Goal: Task Accomplishment & Management: Use online tool/utility

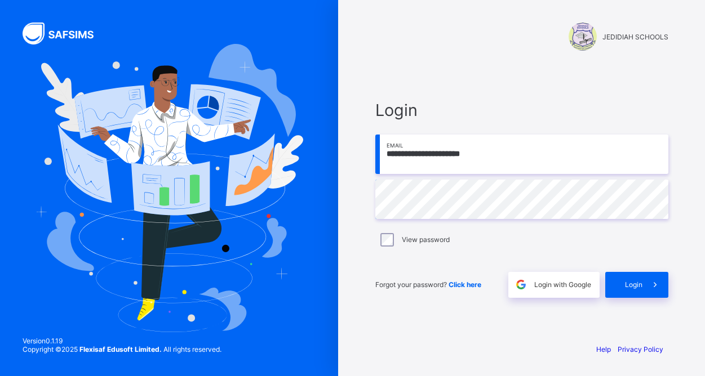
type input "**********"
click at [636, 290] on div "Login" at bounding box center [636, 285] width 63 height 26
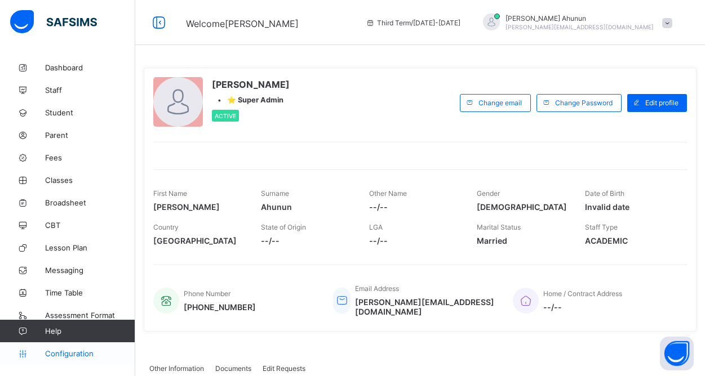
click at [73, 354] on span "Configuration" at bounding box center [90, 353] width 90 height 9
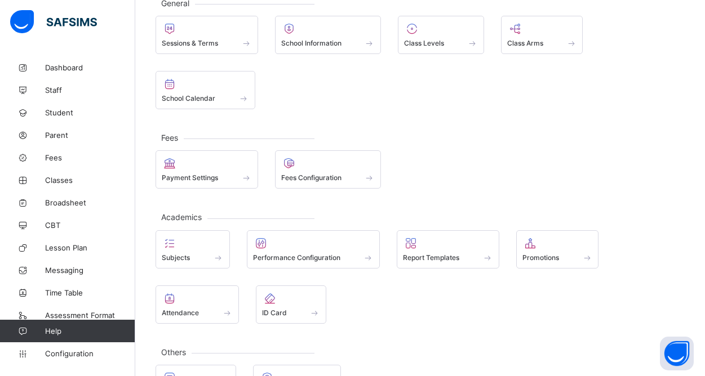
scroll to position [120, 0]
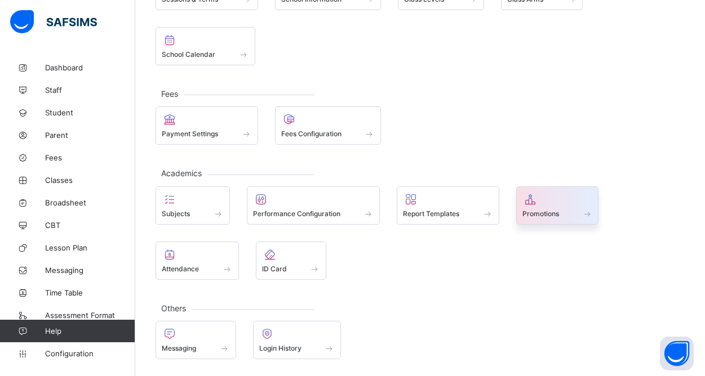
click at [572, 194] on div at bounding box center [557, 200] width 70 height 14
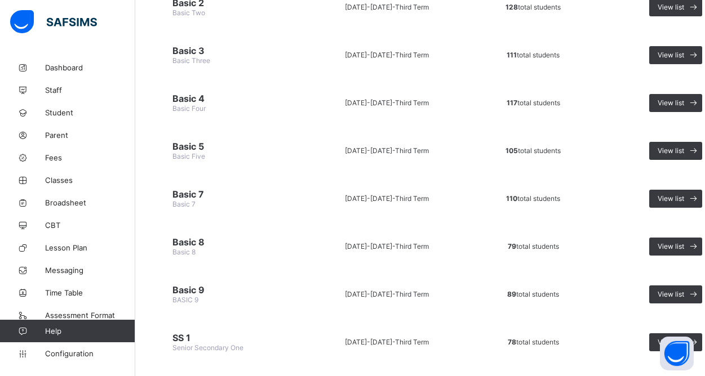
scroll to position [454, 0]
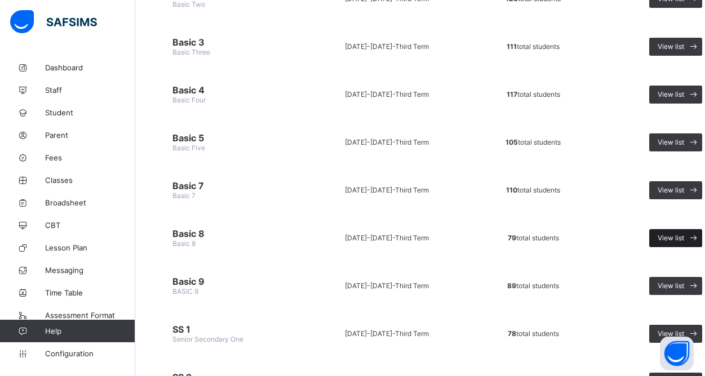
click at [669, 237] on span "View list" at bounding box center [671, 238] width 26 height 8
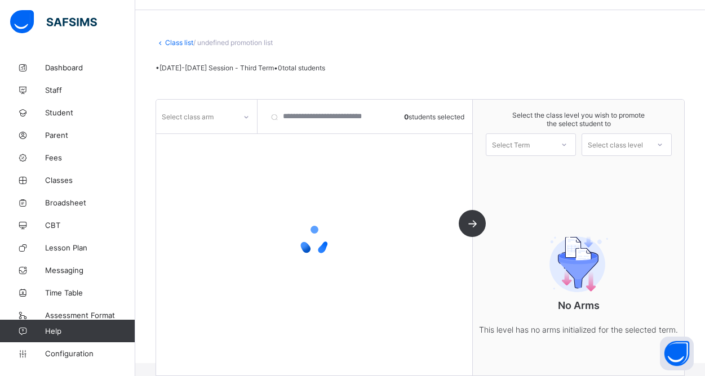
scroll to position [59, 0]
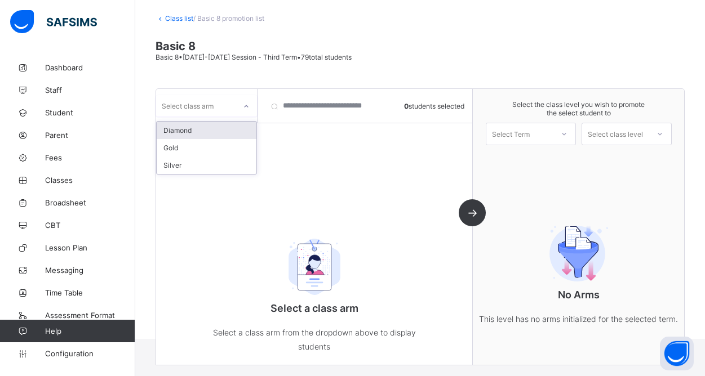
click at [247, 106] on icon at bounding box center [246, 106] width 7 height 11
click at [189, 134] on div "Diamond" at bounding box center [207, 130] width 100 height 17
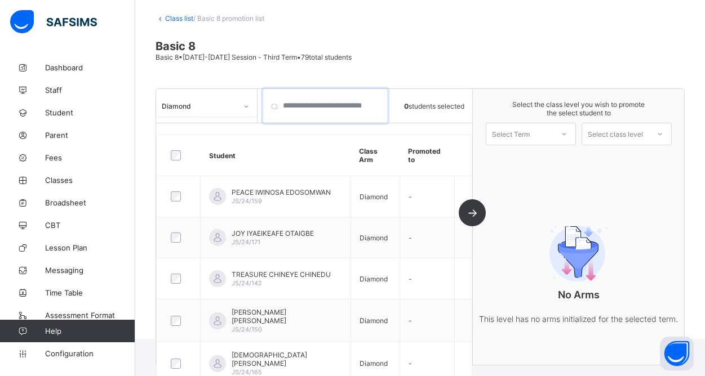
click at [345, 110] on input "search" at bounding box center [325, 106] width 124 height 34
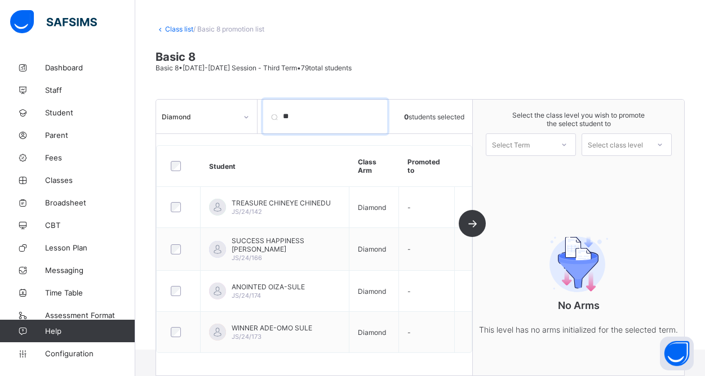
type input "*"
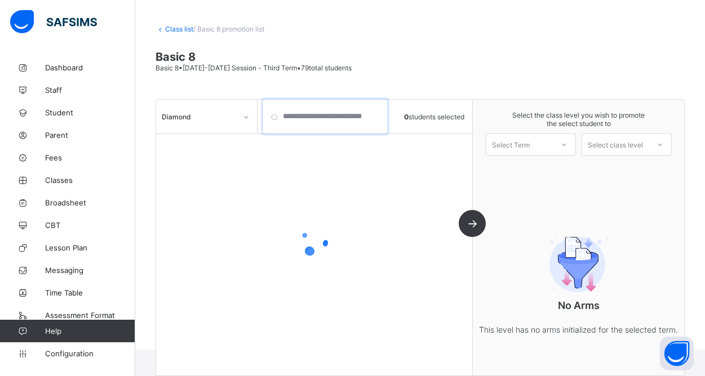
scroll to position [59, 0]
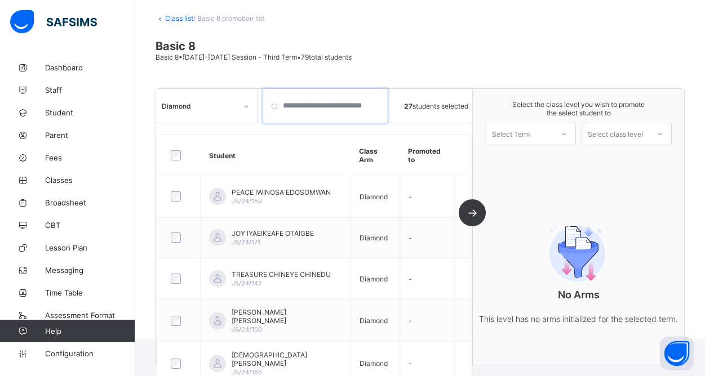
click at [318, 103] on input "search" at bounding box center [325, 106] width 124 height 34
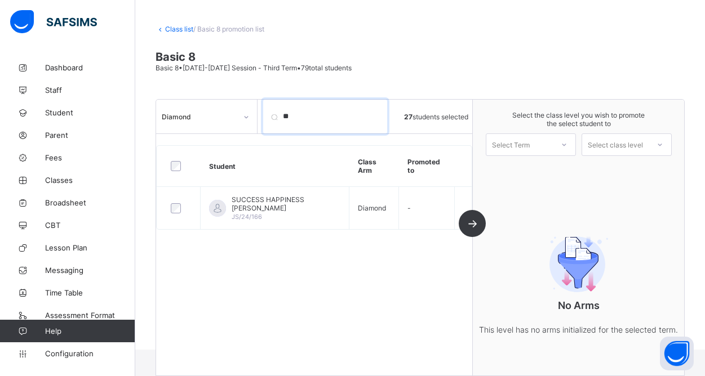
type input "*"
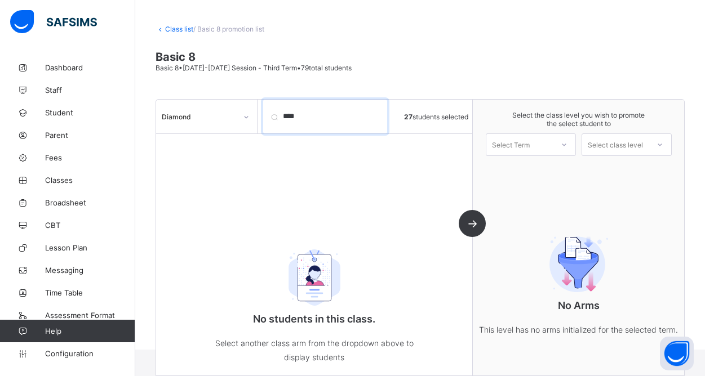
scroll to position [59, 0]
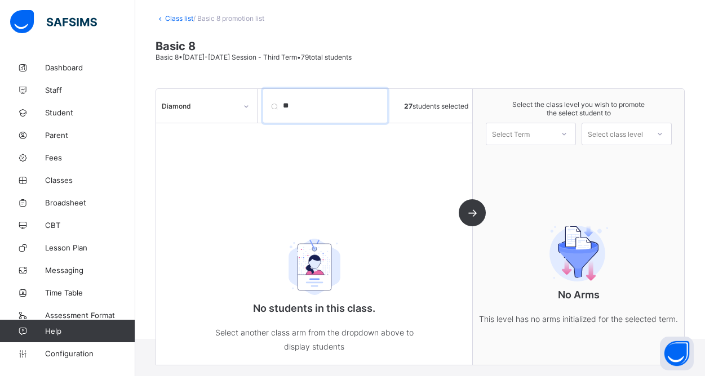
type input "*"
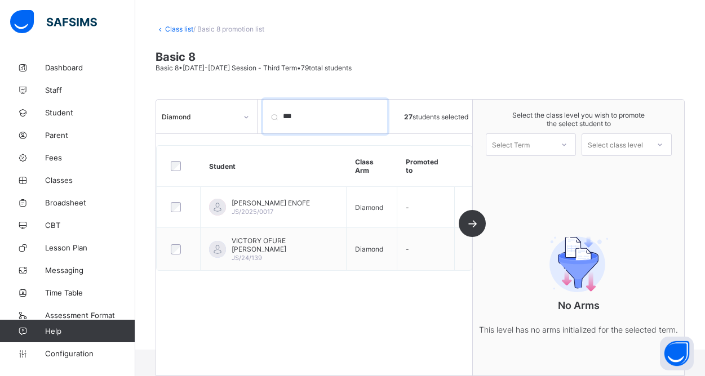
scroll to position [48, 0]
type input "*"
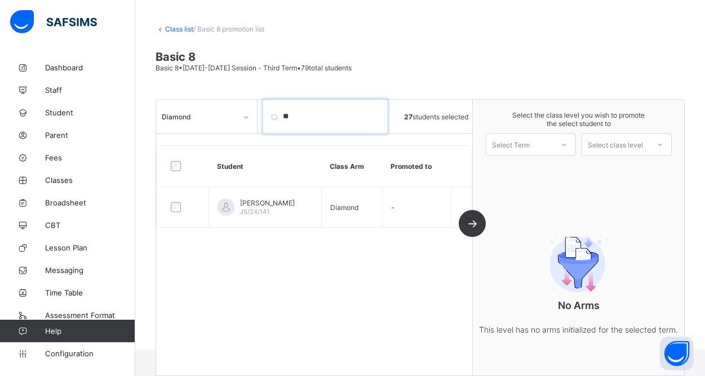
type input "*"
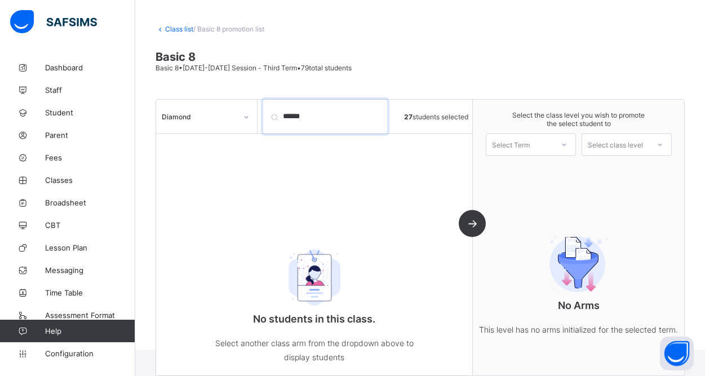
scroll to position [59, 0]
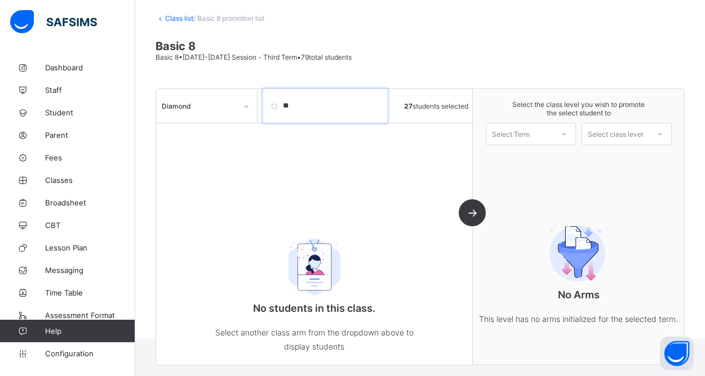
type input "*"
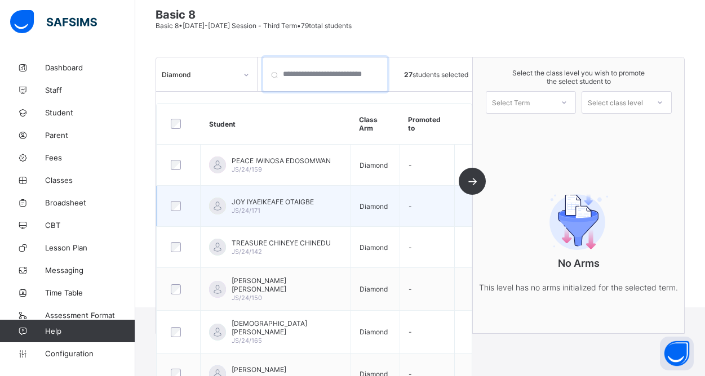
scroll to position [0, 0]
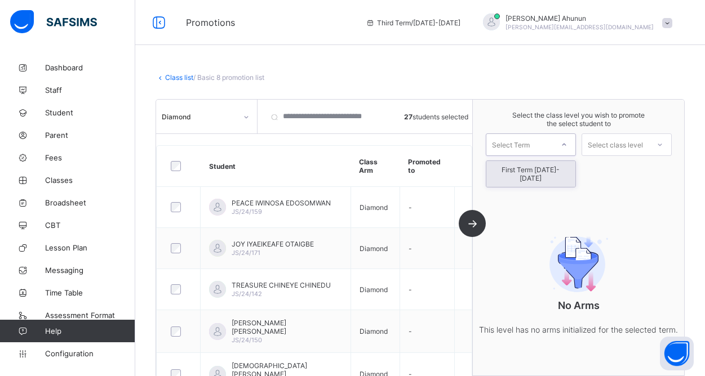
click at [565, 148] on icon at bounding box center [564, 144] width 7 height 11
click at [549, 169] on div "First Term [DATE]-[DATE]" at bounding box center [530, 174] width 89 height 26
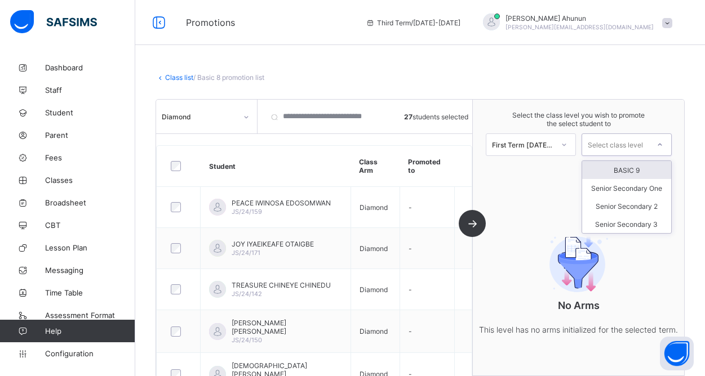
click at [645, 141] on div "Select class level" at bounding box center [615, 145] width 66 height 16
click at [647, 168] on div "BASIC 9" at bounding box center [626, 170] width 89 height 18
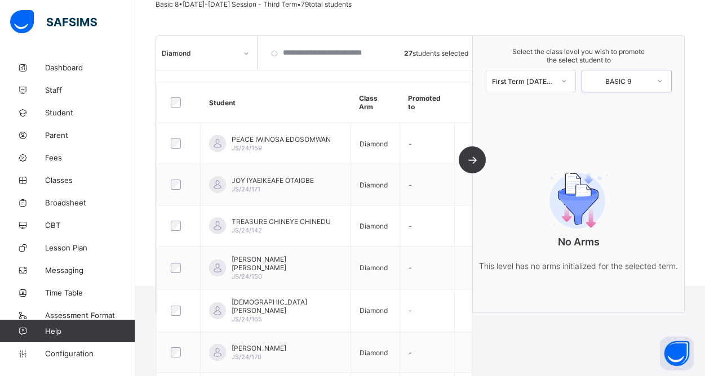
scroll to position [110, 0]
